Goal: Find contact information: Find contact information

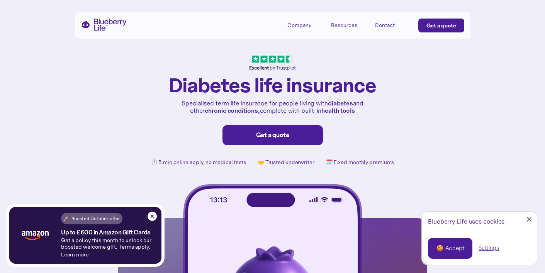
click at [297, 24] on div "Company" at bounding box center [300, 25] width 24 height 7
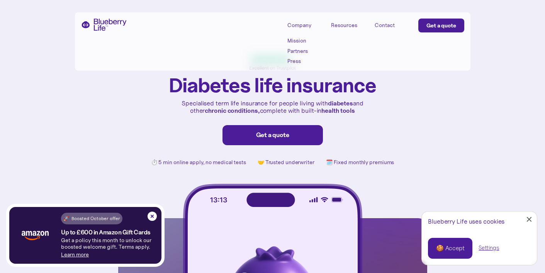
click at [295, 51] on link "Partners" at bounding box center [305, 51] width 35 height 7
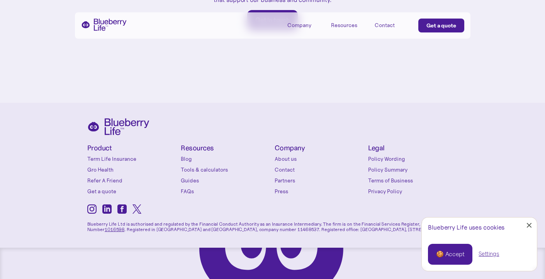
click at [290, 166] on link "Contact" at bounding box center [320, 170] width 90 height 8
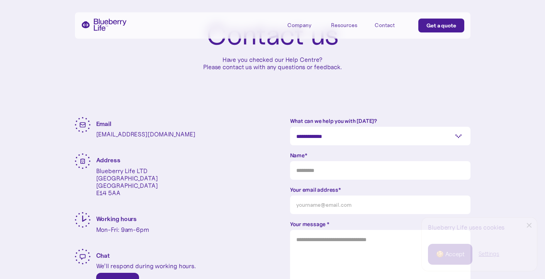
scroll to position [82, 0]
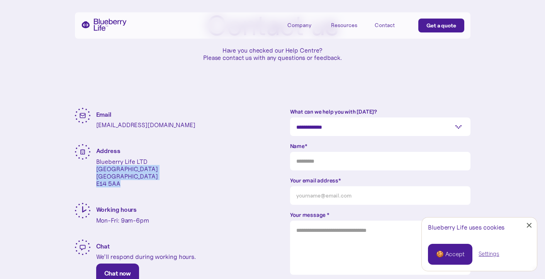
drag, startPoint x: 96, startPoint y: 171, endPoint x: 120, endPoint y: 184, distance: 26.8
click at [120, 184] on p "Blueberry Life LTD One Canada Square London E14 5AA" at bounding box center [127, 173] width 62 height 30
copy p "One Canada Square London E14 5AA"
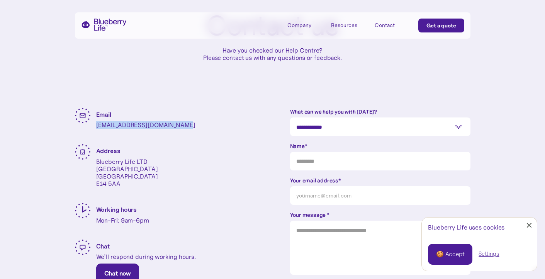
drag, startPoint x: 180, startPoint y: 126, endPoint x: 95, endPoint y: 125, distance: 85.0
click at [95, 125] on div "Email enquiries@blueberrylife.com Address Blueberry Life LTD One Canada Square …" at bounding box center [165, 194] width 180 height 173
copy p "enquiries@blueberrylife.com"
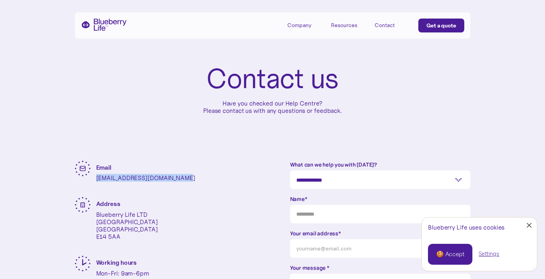
scroll to position [0, 0]
